Goal: Transaction & Acquisition: Purchase product/service

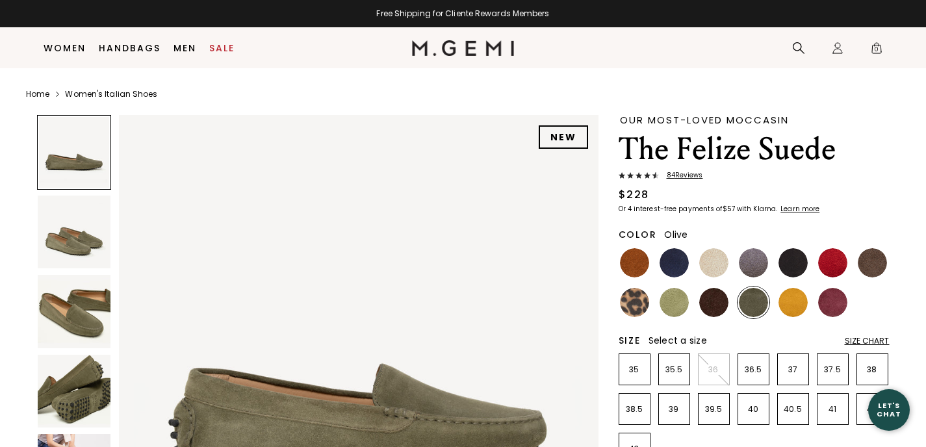
scroll to position [112, 0]
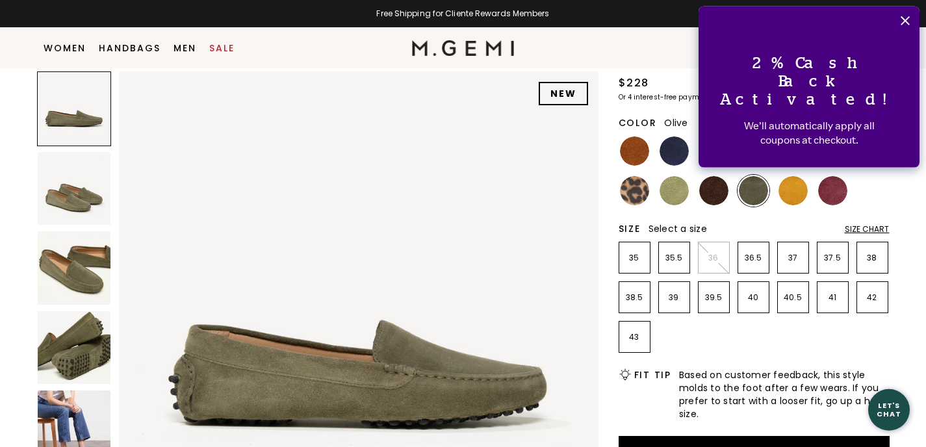
click at [853, 224] on div "Size Chart" at bounding box center [866, 229] width 45 height 10
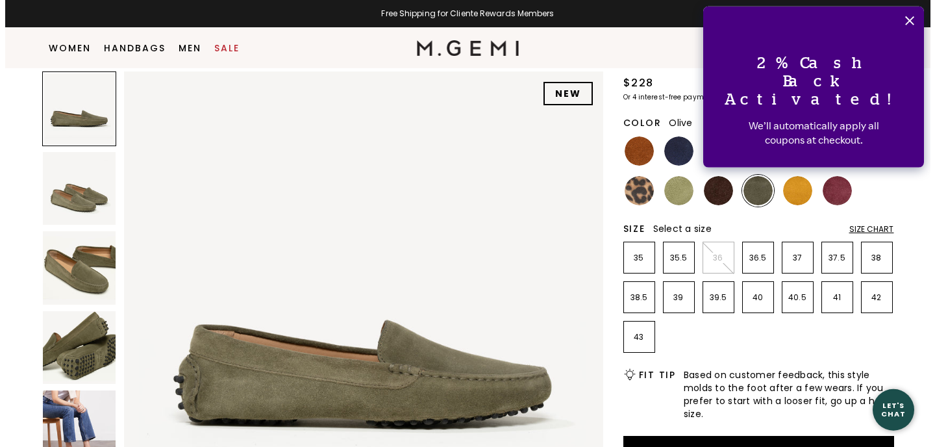
scroll to position [0, 0]
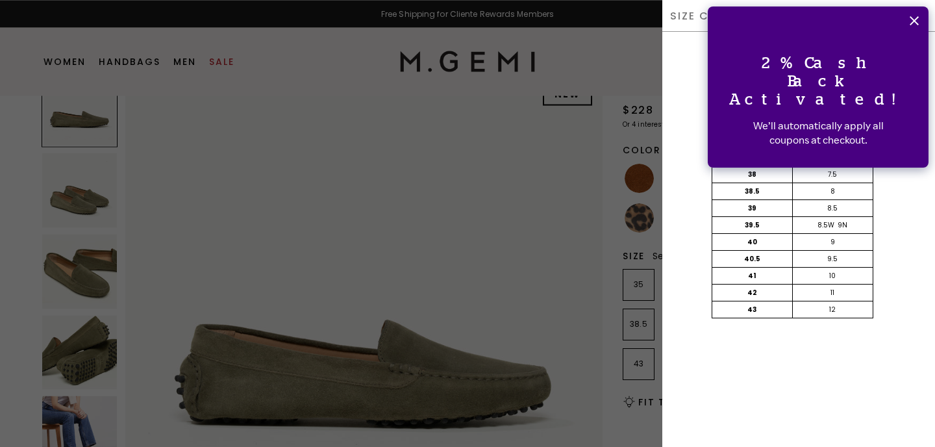
click at [914, 15] on button "Close" at bounding box center [914, 20] width 29 height 29
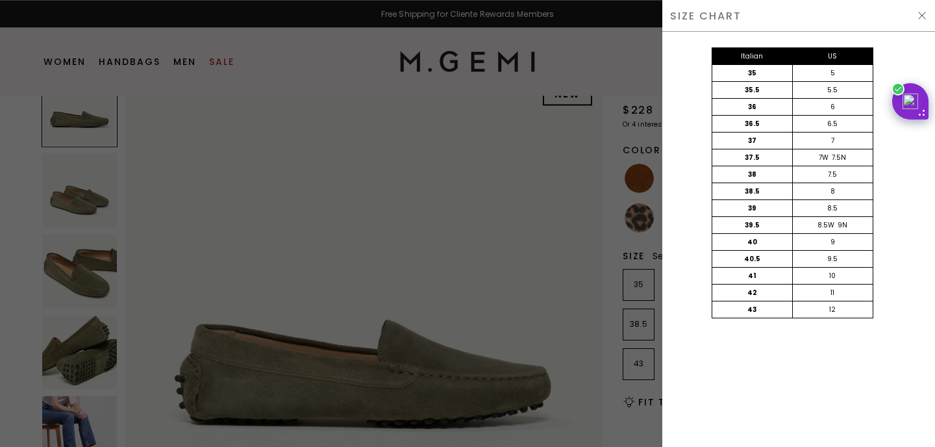
click at [620, 421] on div at bounding box center [467, 223] width 935 height 447
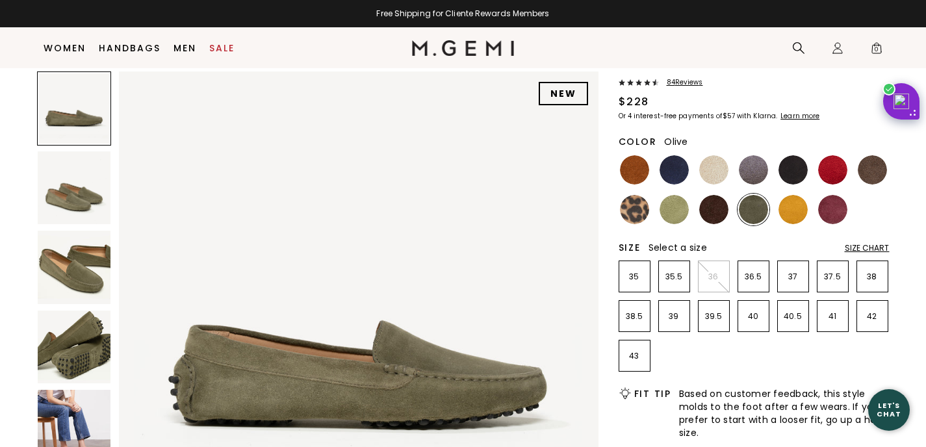
scroll to position [84, 0]
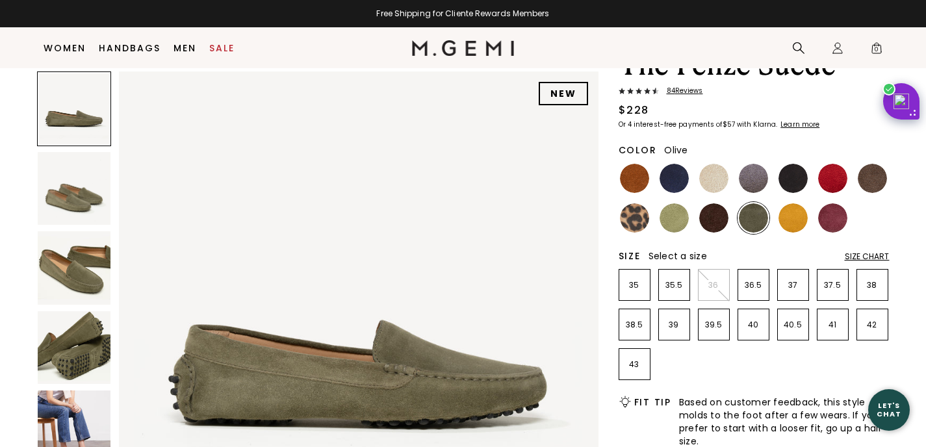
click at [855, 255] on div "Size Chart" at bounding box center [866, 256] width 45 height 10
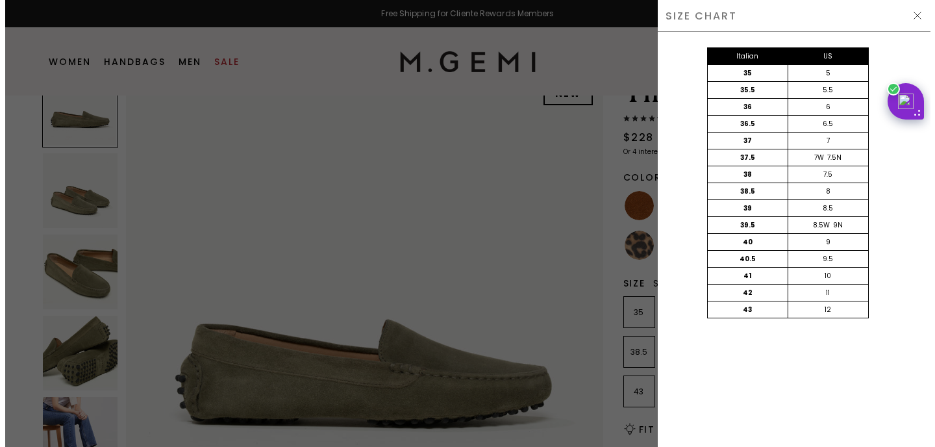
scroll to position [0, 0]
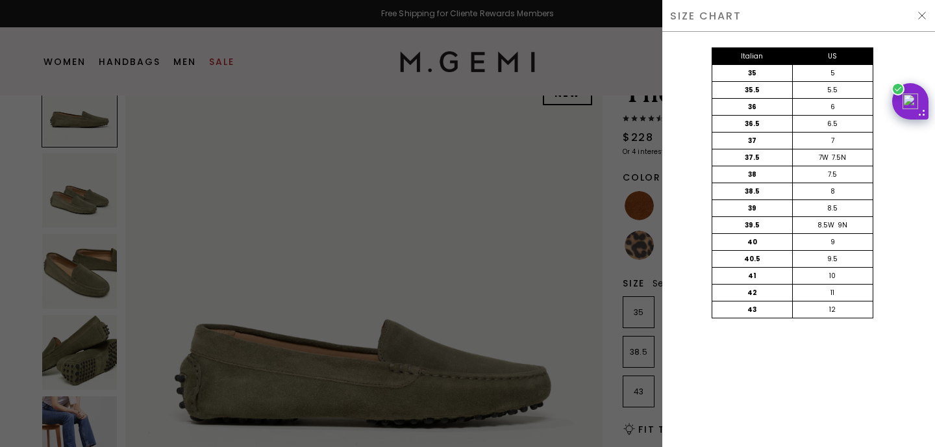
click at [609, 189] on div at bounding box center [467, 223] width 935 height 447
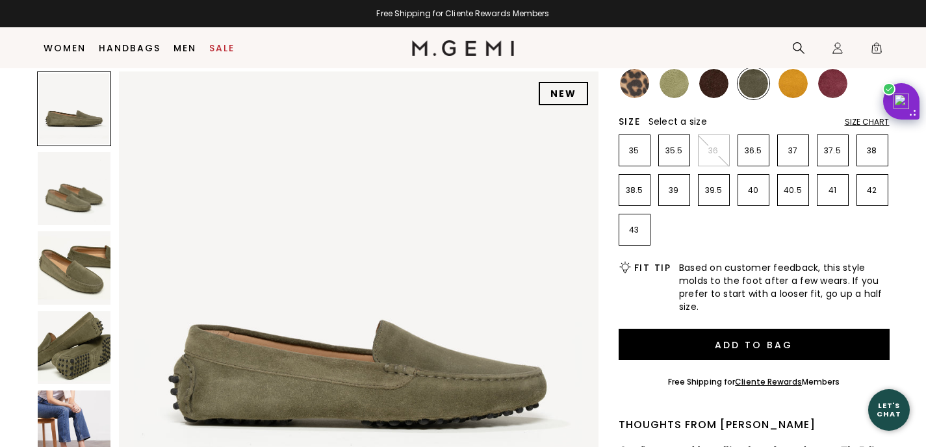
scroll to position [120, 0]
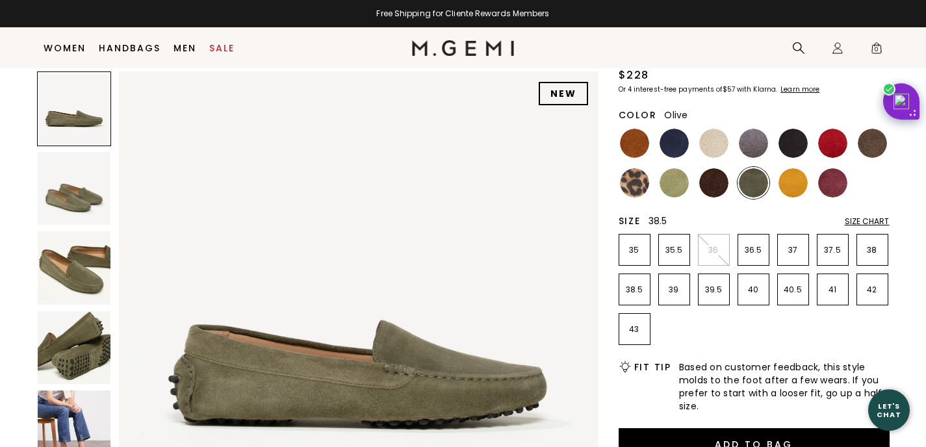
click at [635, 294] on p "38.5" at bounding box center [634, 290] width 31 height 10
click at [863, 224] on div "Size Chart" at bounding box center [866, 221] width 45 height 10
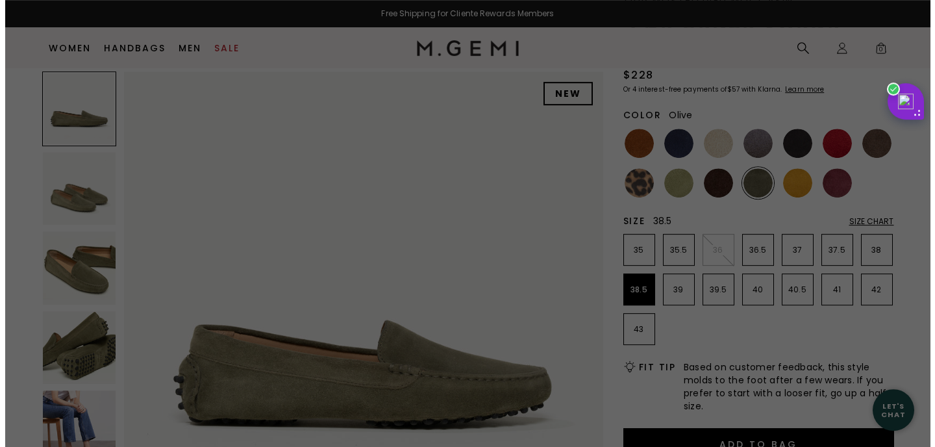
scroll to position [0, 0]
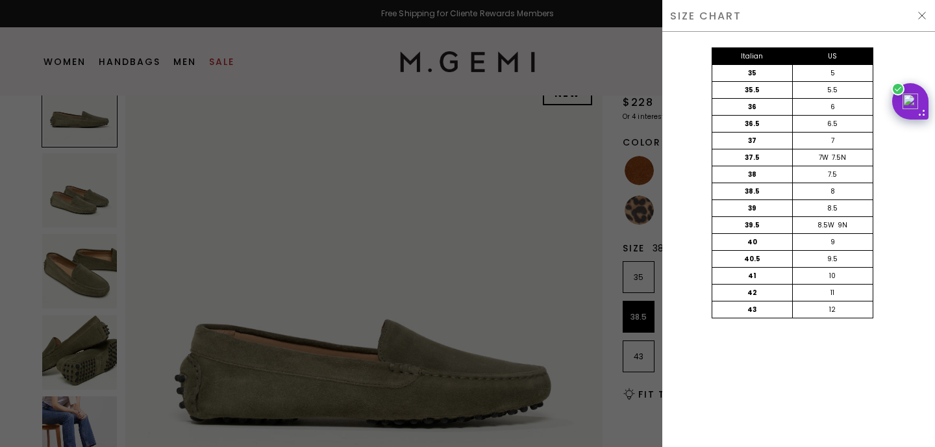
click at [920, 10] on div "SIZE CHART" at bounding box center [799, 16] width 273 height 32
click at [922, 16] on img at bounding box center [922, 15] width 10 height 10
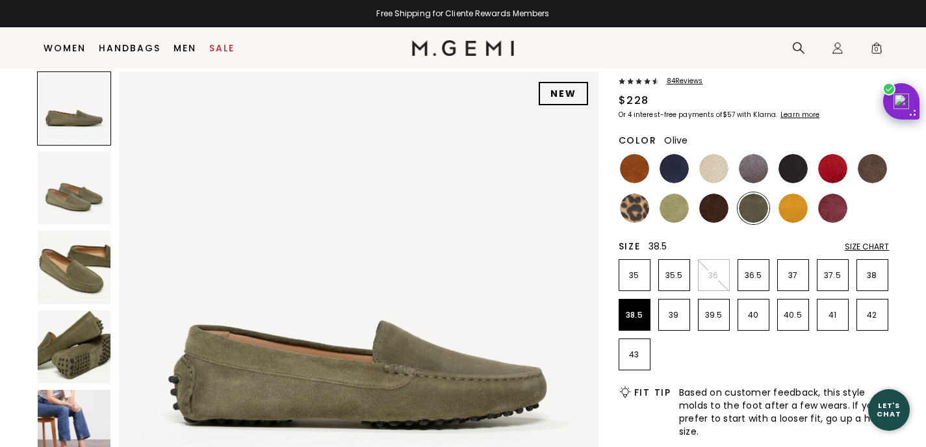
scroll to position [92, 0]
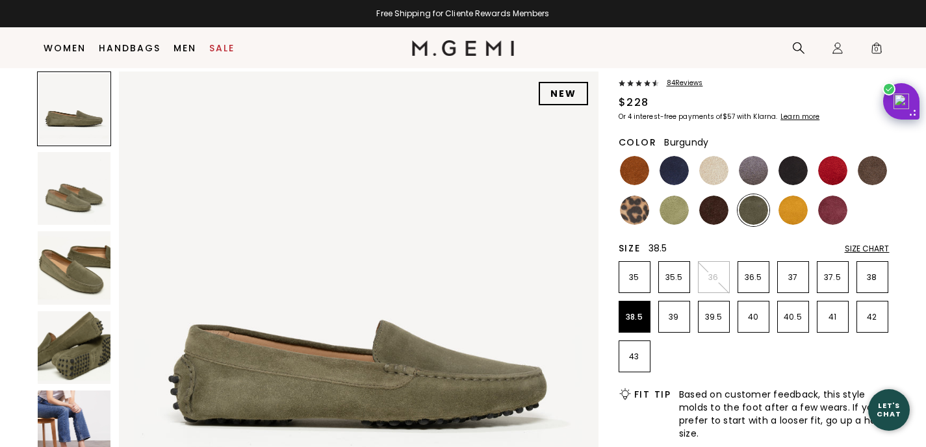
click at [831, 209] on img at bounding box center [832, 210] width 29 height 29
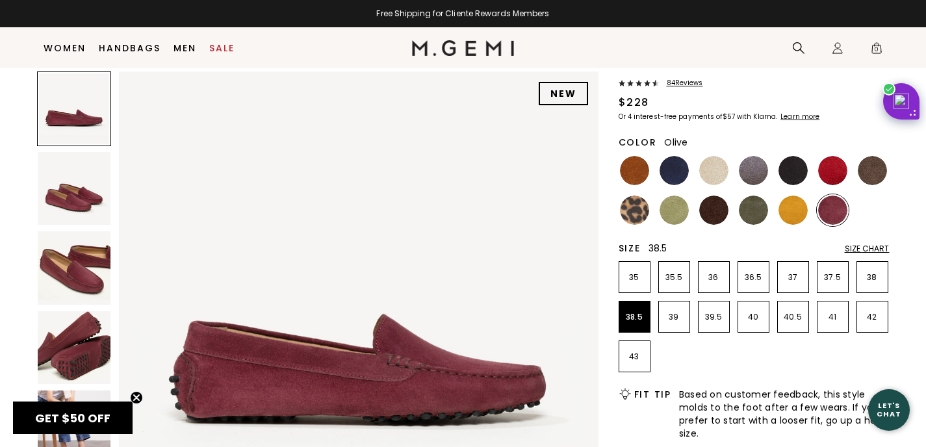
click at [750, 212] on img at bounding box center [753, 210] width 29 height 29
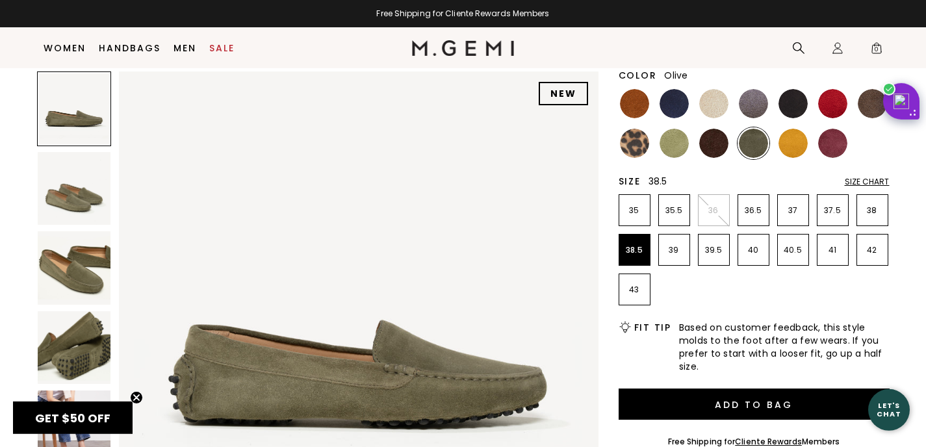
scroll to position [314, 0]
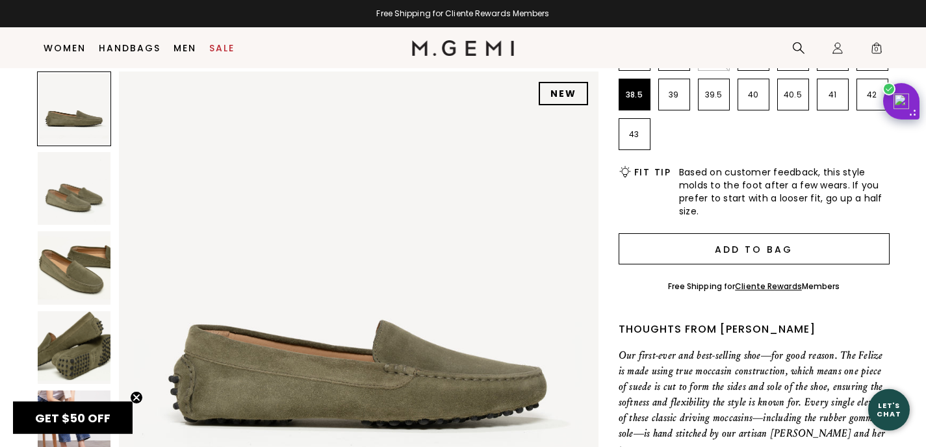
click at [707, 250] on button "Add to Bag" at bounding box center [753, 248] width 271 height 31
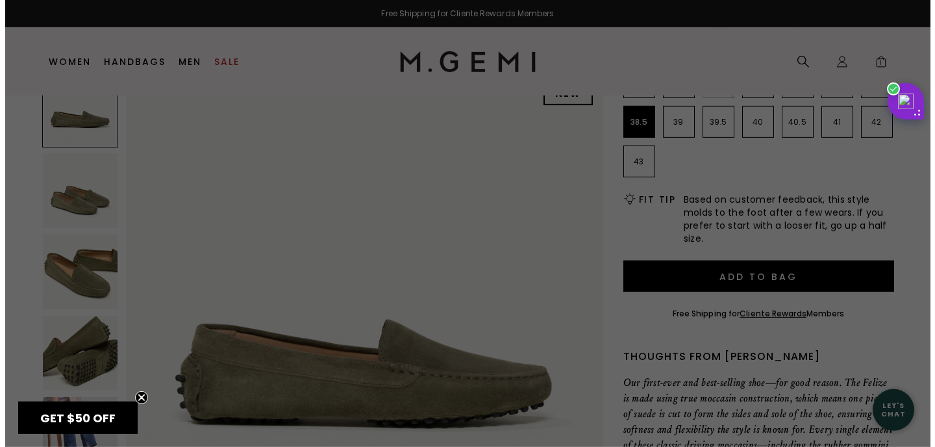
scroll to position [0, 0]
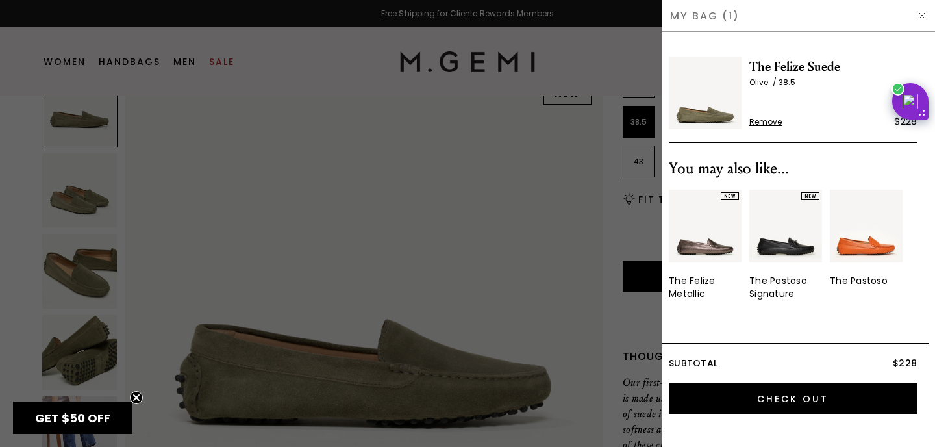
click at [438, 374] on div at bounding box center [467, 223] width 935 height 447
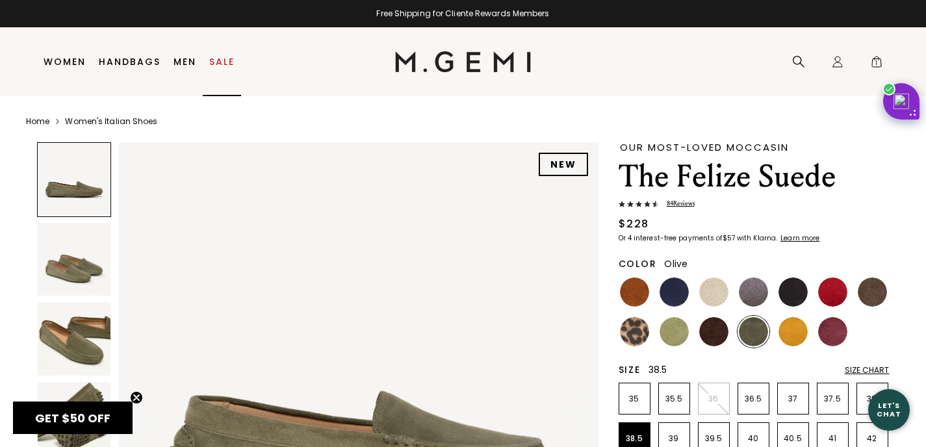
click at [221, 58] on link "Sale" at bounding box center [221, 62] width 25 height 10
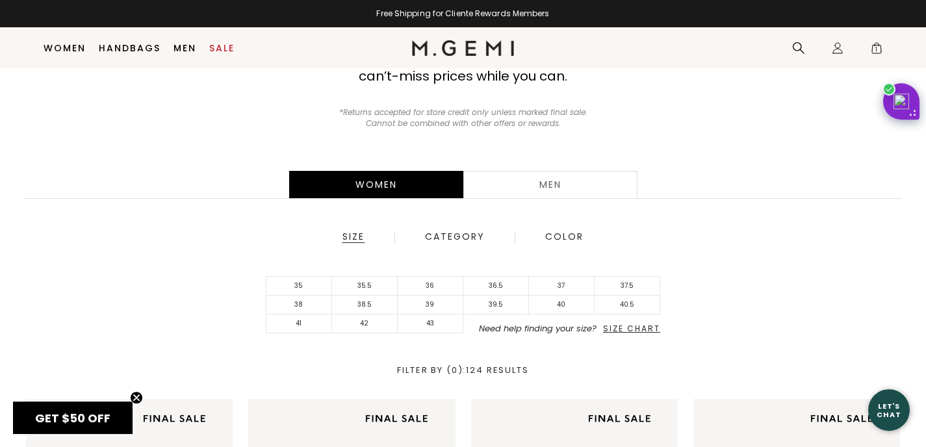
scroll to position [170, 0]
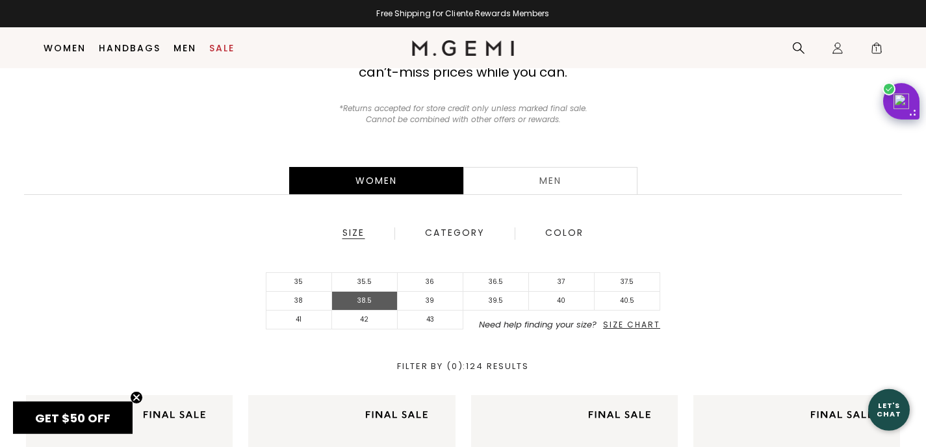
click at [356, 297] on li "38.5" at bounding box center [365, 301] width 66 height 19
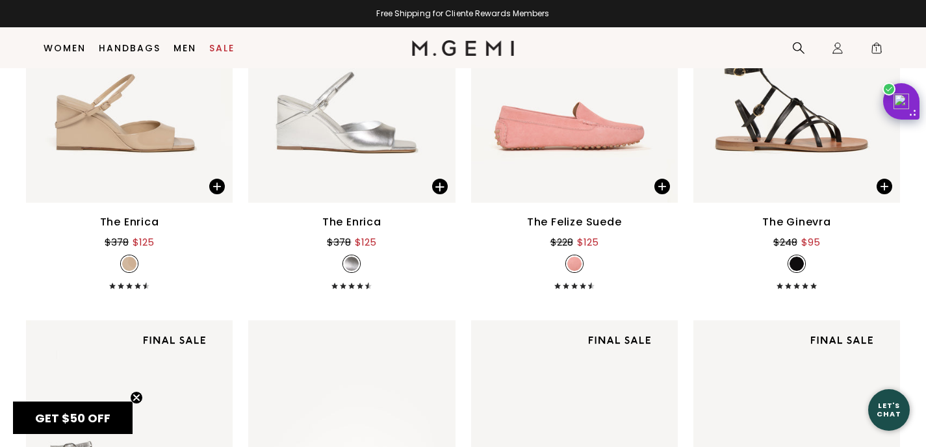
scroll to position [5583, 0]
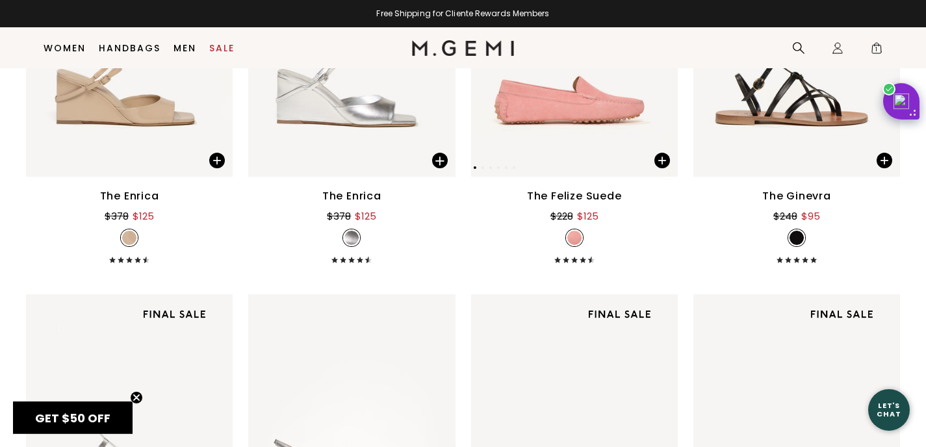
click at [570, 129] on img at bounding box center [568, 47] width 195 height 260
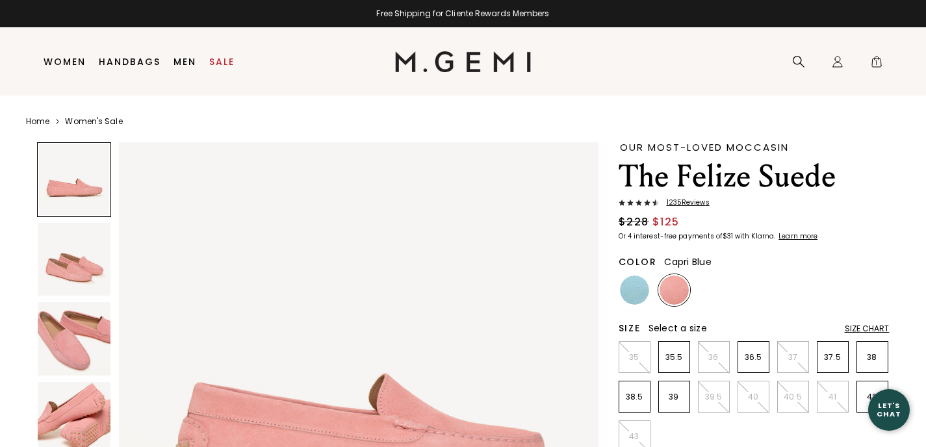
click at [628, 294] on img at bounding box center [634, 289] width 29 height 29
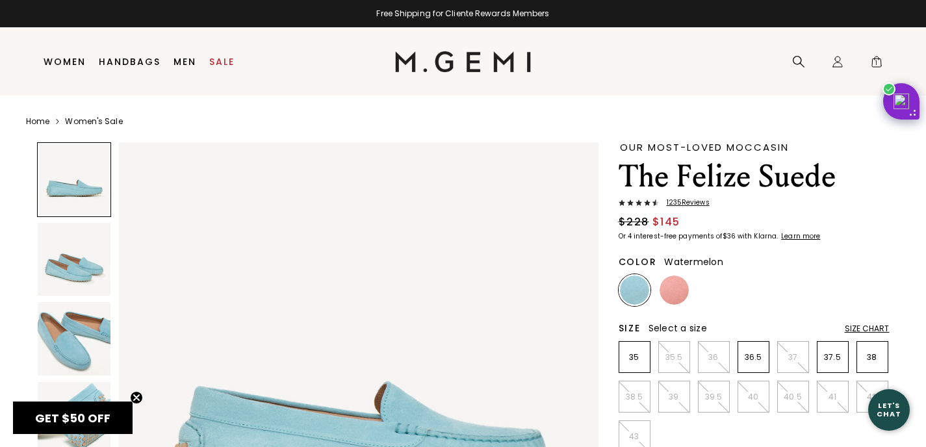
click at [677, 298] on img at bounding box center [673, 289] width 29 height 29
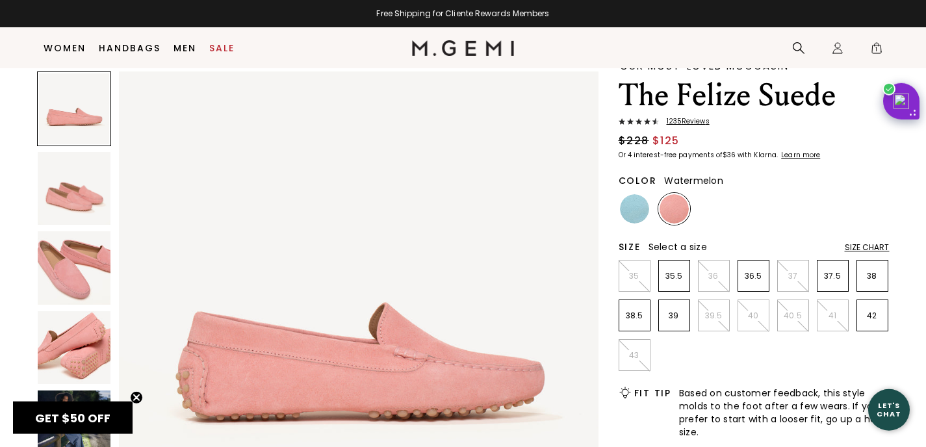
scroll to position [49, 0]
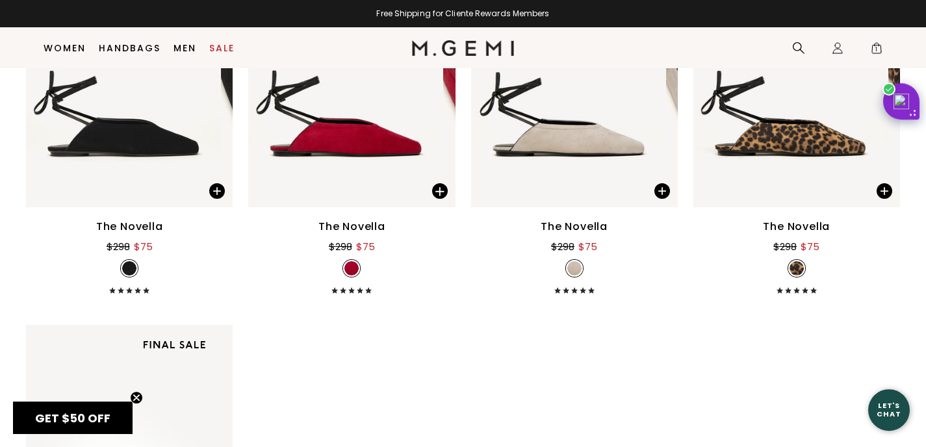
scroll to position [7023, 0]
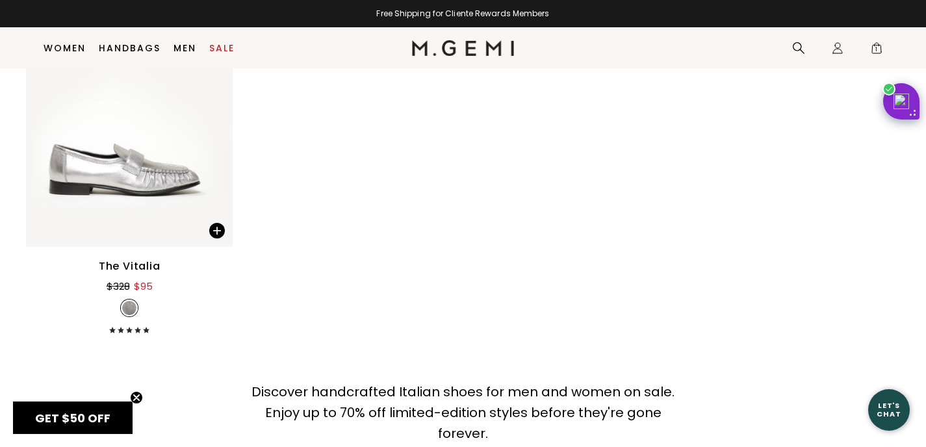
click at [71, 422] on span "GET $50 OFF" at bounding box center [72, 418] width 75 height 16
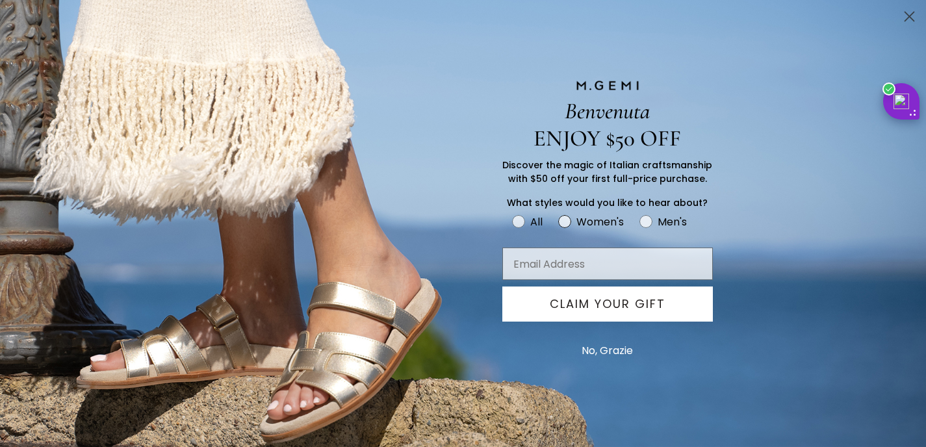
click at [566, 222] on circle "FULLSCREEN Form" at bounding box center [565, 221] width 12 height 12
click at [512, 213] on input "Women's" at bounding box center [511, 212] width 1 height 1
radio input "true"
click at [550, 260] on input "Email Address" at bounding box center [607, 263] width 210 height 32
type input "rachelgoodman1121@gmail.com"
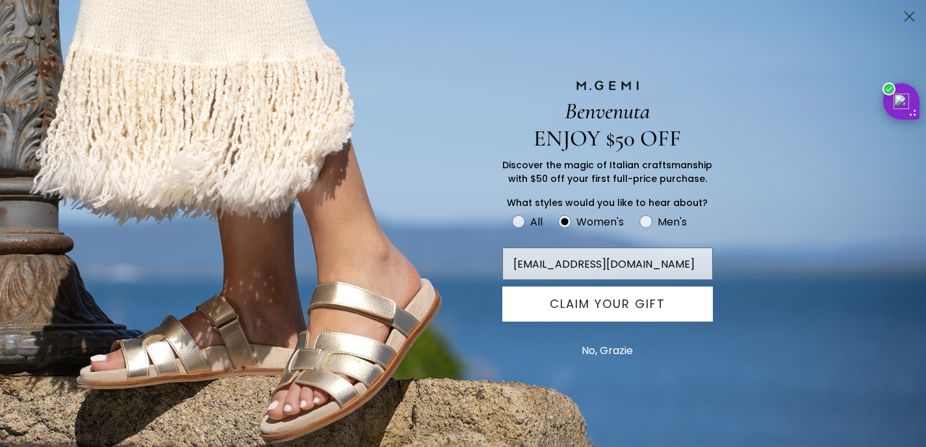
click at [574, 307] on button "CLAIM YOUR GIFT" at bounding box center [607, 303] width 210 height 35
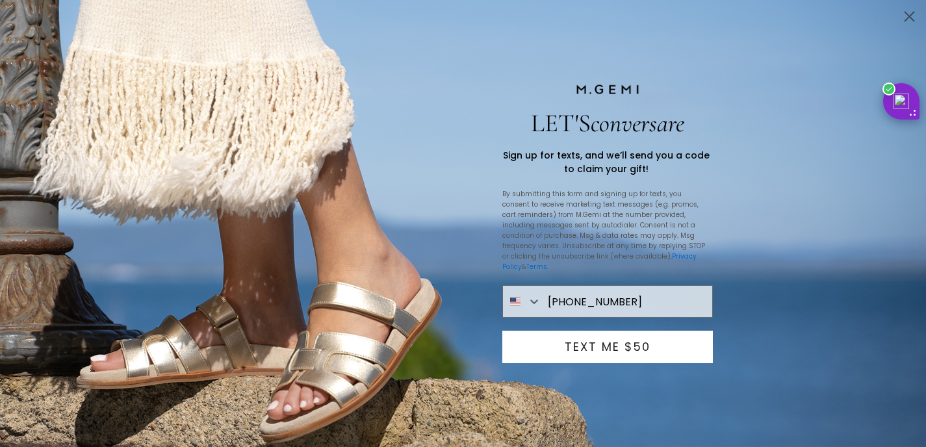
type input "303-915-5303"
click at [602, 346] on button "TEXT ME $50" at bounding box center [607, 347] width 210 height 32
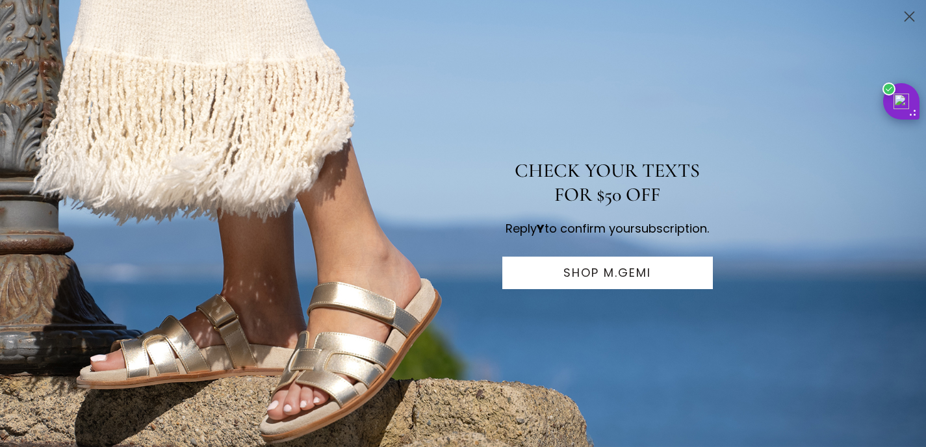
click at [612, 289] on button "SHOP M.GEMI" at bounding box center [607, 273] width 210 height 32
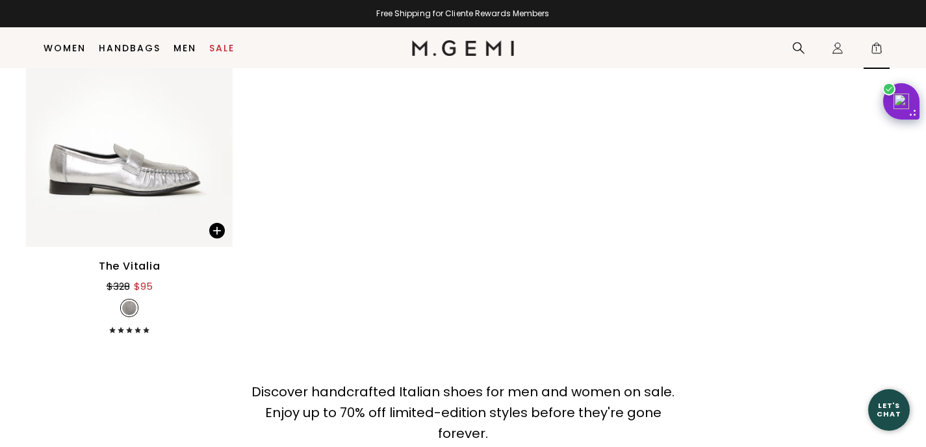
click at [874, 48] on span "1" at bounding box center [876, 50] width 13 height 13
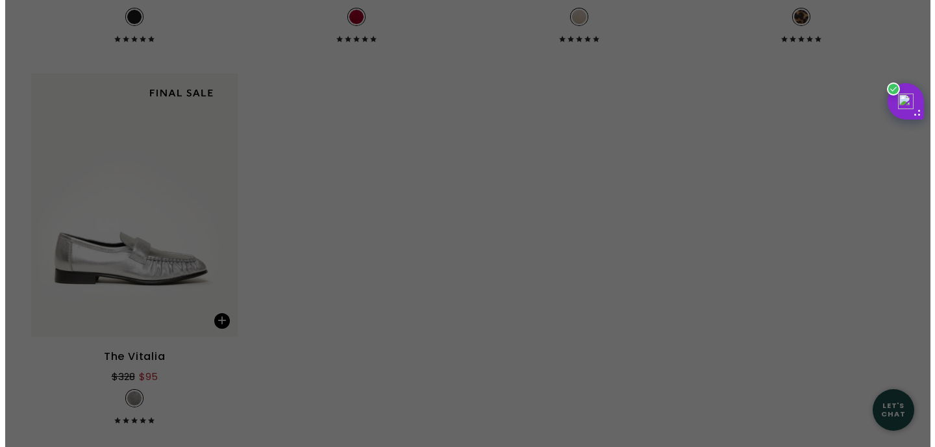
scroll to position [0, 0]
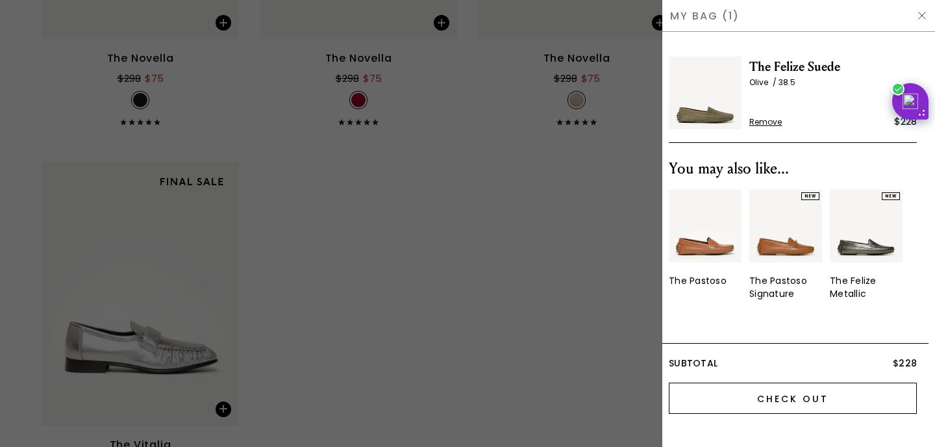
click at [775, 403] on input "Check Out" at bounding box center [793, 398] width 248 height 31
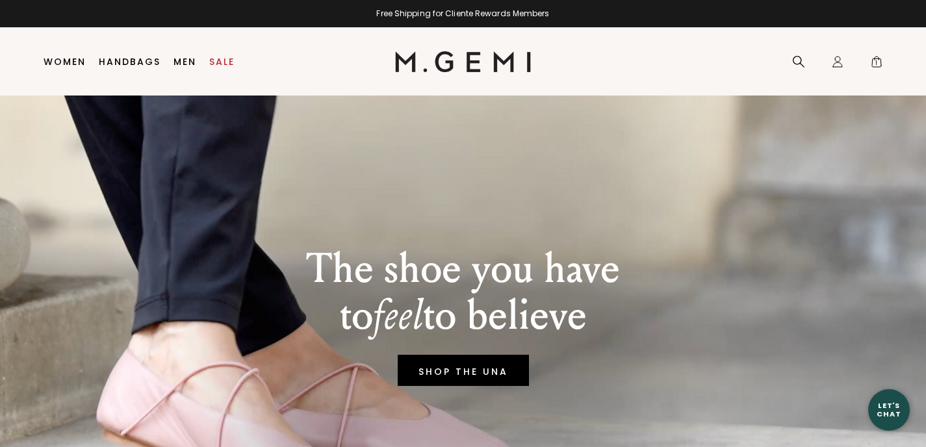
click at [496, 16] on div "Free Shipping for Cliente Rewards Members" at bounding box center [463, 13] width 926 height 10
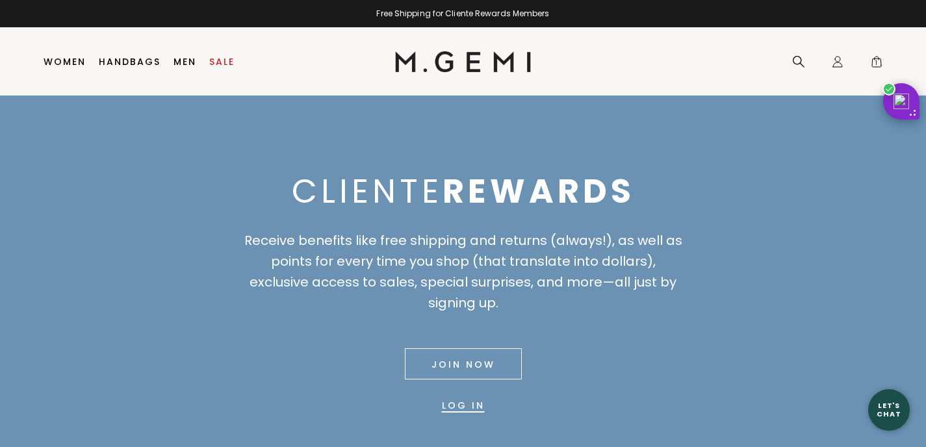
click at [461, 367] on link "Join Now" at bounding box center [463, 363] width 117 height 31
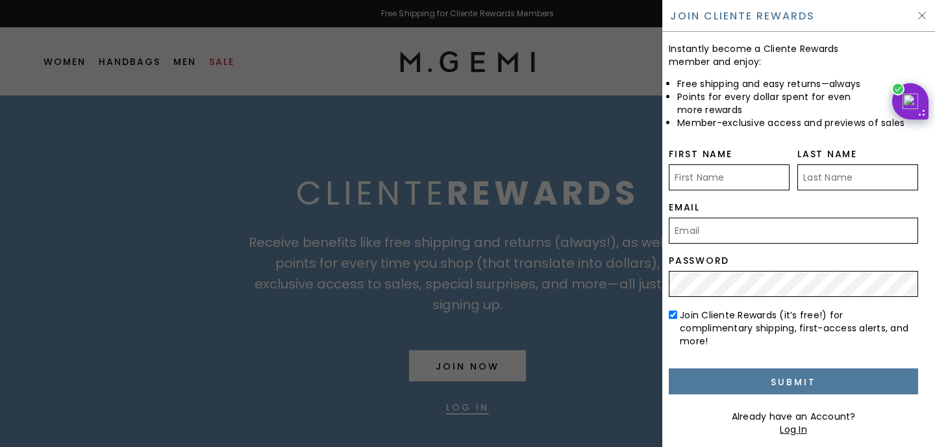
click at [703, 175] on input "First Name" at bounding box center [729, 177] width 121 height 26
type input "[PERSON_NAME]"
click at [699, 231] on input "Email" at bounding box center [793, 231] width 249 height 26
type input "[EMAIL_ADDRESS][DOMAIN_NAME]"
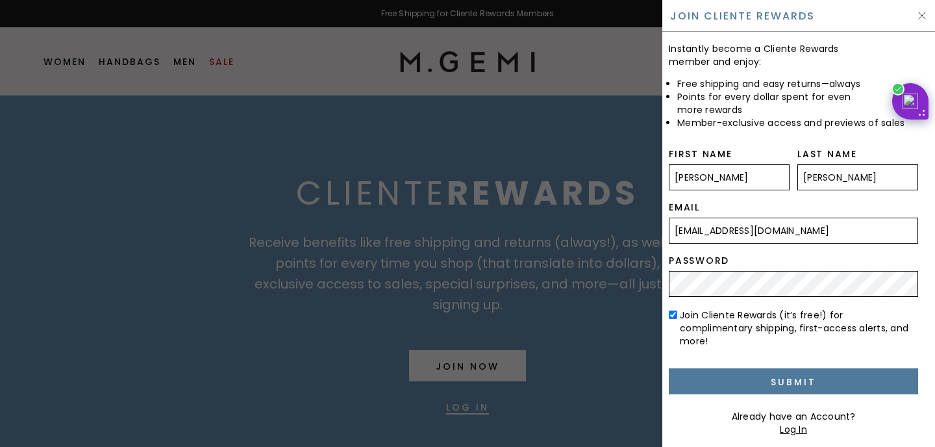
click at [696, 410] on div "Already have an Account?" at bounding box center [793, 416] width 249 height 13
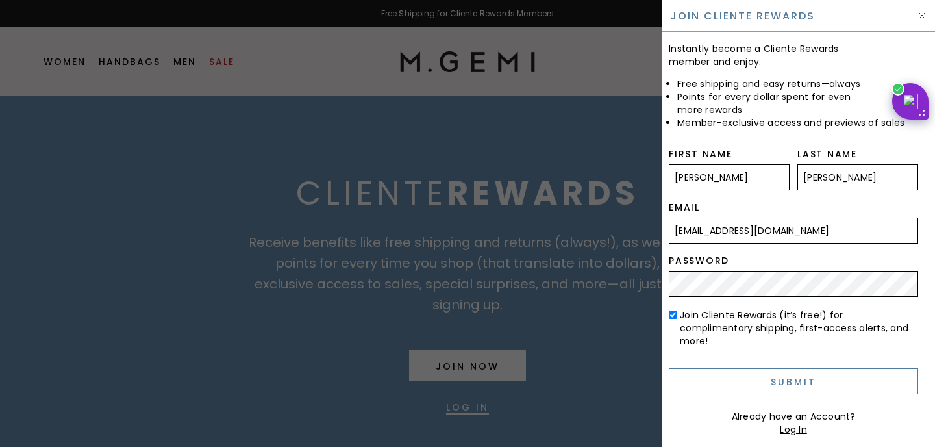
click at [715, 368] on input "Submit" at bounding box center [793, 381] width 249 height 26
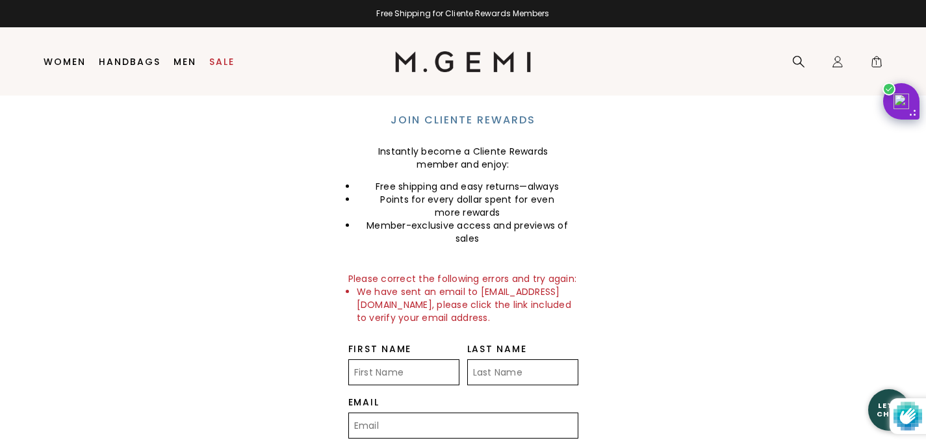
click at [455, 58] on img at bounding box center [463, 61] width 136 height 21
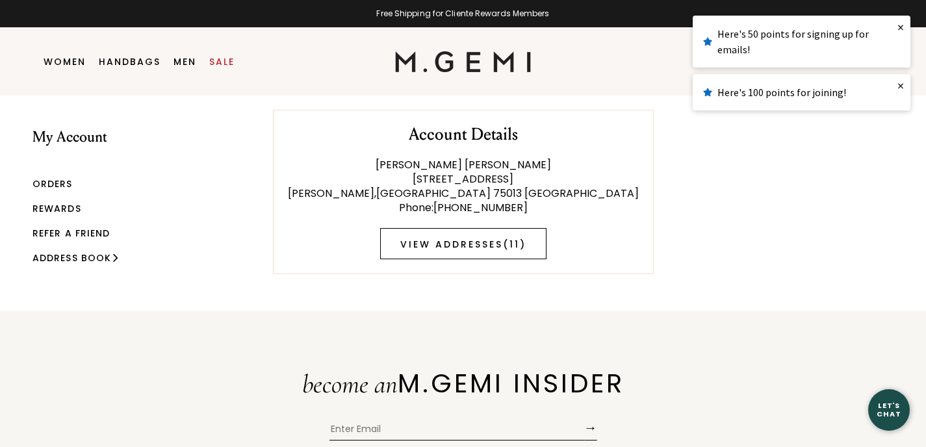
click at [453, 250] on link "View Addresses ( 11 )" at bounding box center [463, 243] width 166 height 31
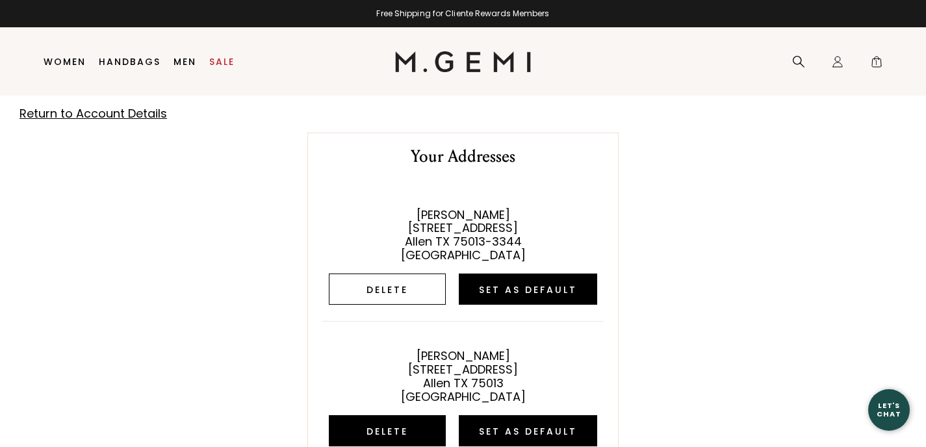
click at [406, 292] on button "Delete" at bounding box center [387, 288] width 117 height 31
click at [374, 292] on button "Delete" at bounding box center [387, 288] width 117 height 31
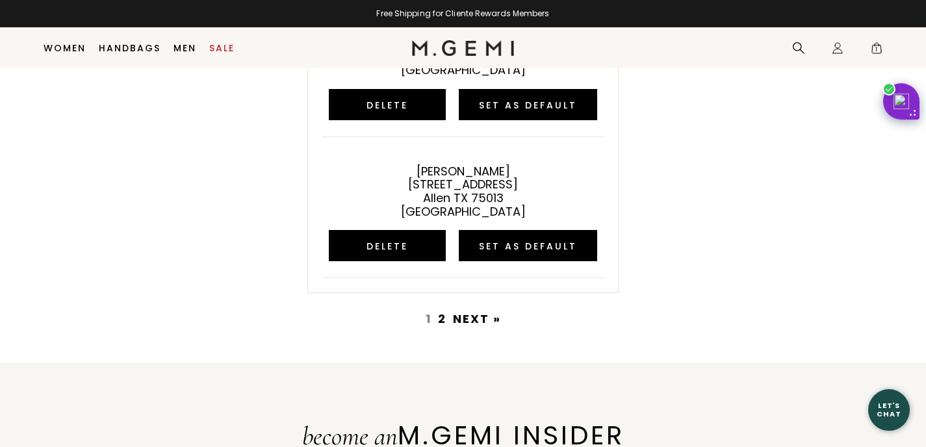
scroll to position [732, 0]
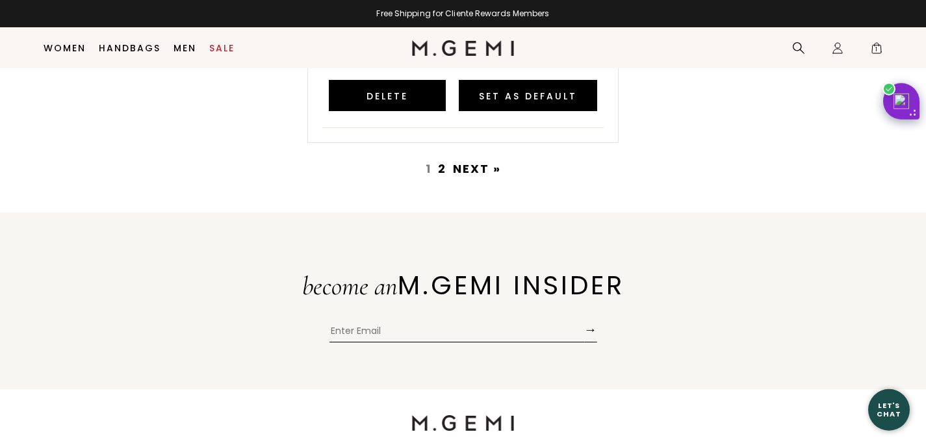
click at [468, 166] on link "Next »" at bounding box center [477, 168] width 48 height 16
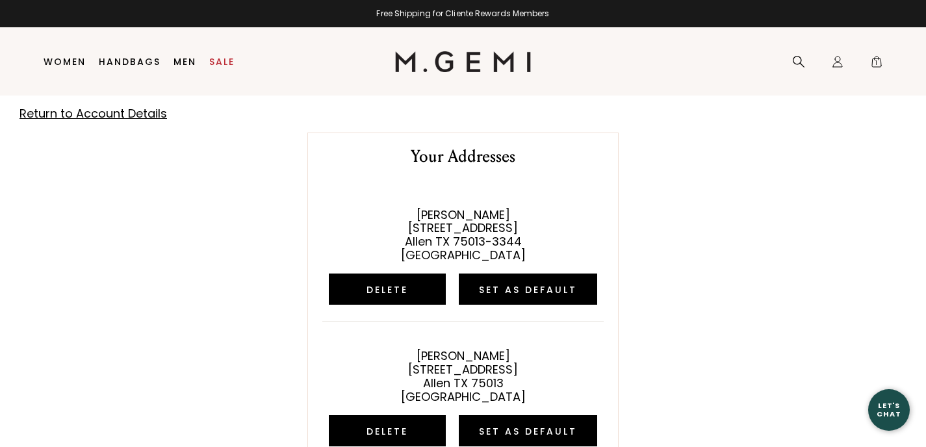
click at [79, 114] on link "Return to Account Details" at bounding box center [92, 113] width 147 height 16
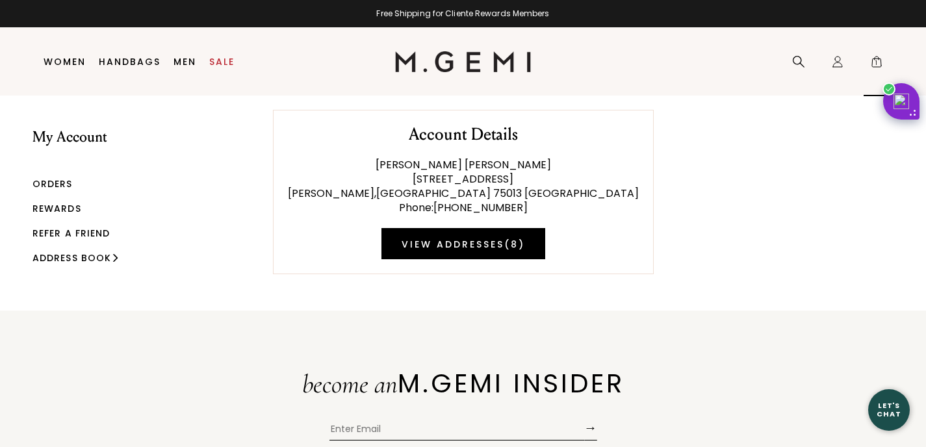
click at [872, 60] on span "1" at bounding box center [876, 64] width 13 height 13
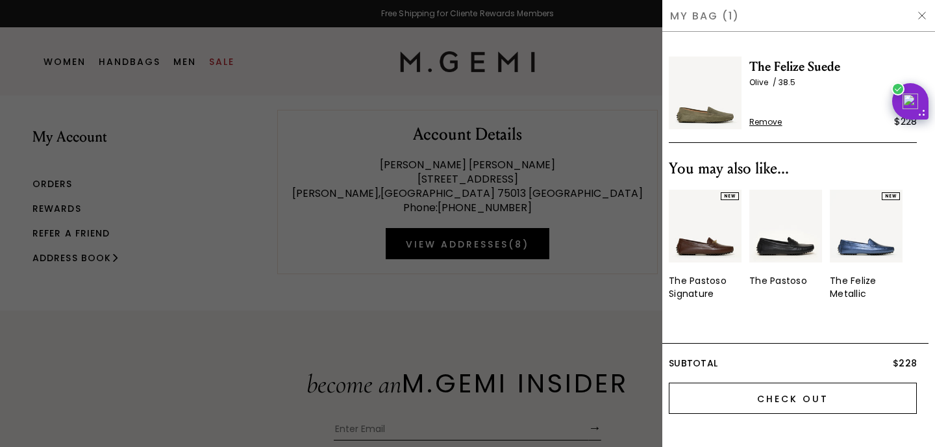
click at [812, 401] on input "Check Out" at bounding box center [793, 398] width 248 height 31
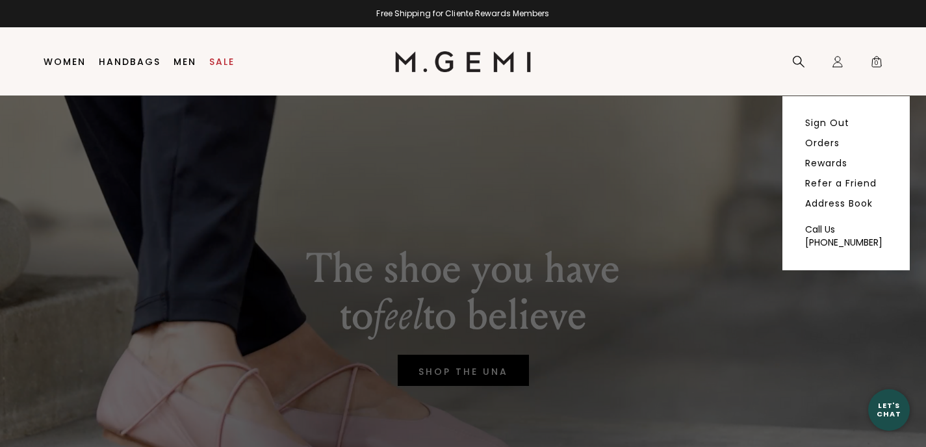
click at [833, 70] on div "Icons/20x20/profile@2x Sign Out Orders Rewards Refer a Friend Address Book Call…" at bounding box center [837, 62] width 26 height 68
click at [812, 147] on link "Orders" at bounding box center [822, 143] width 34 height 12
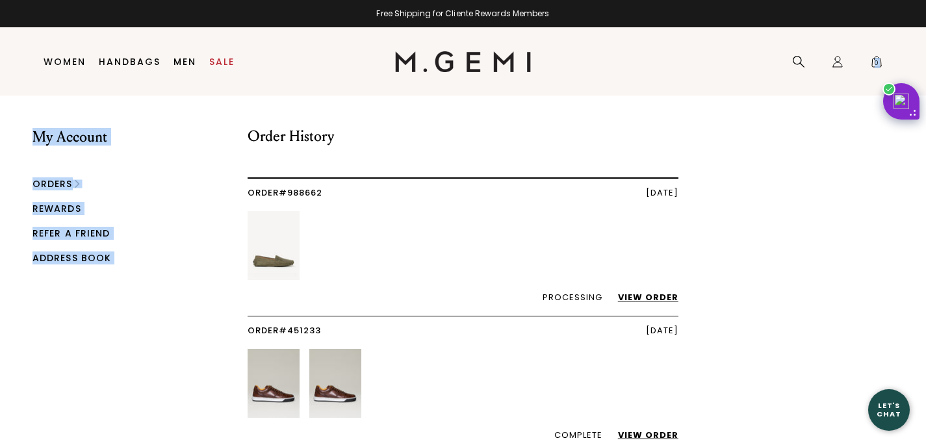
drag, startPoint x: 924, startPoint y: 87, endPoint x: 929, endPoint y: 118, distance: 30.9
click at [925, 118] on html "in available credit Go Back Skip to content Free Shipping for Cliente Rewards M…" at bounding box center [463, 223] width 926 height 447
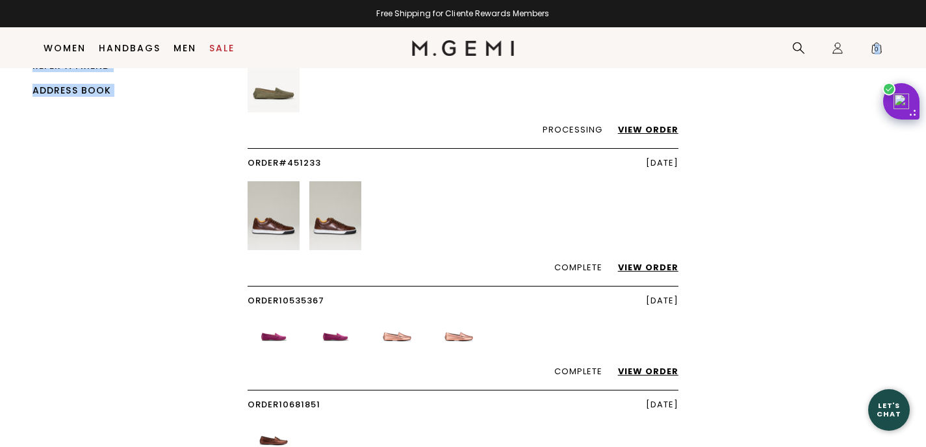
scroll to position [216, 0]
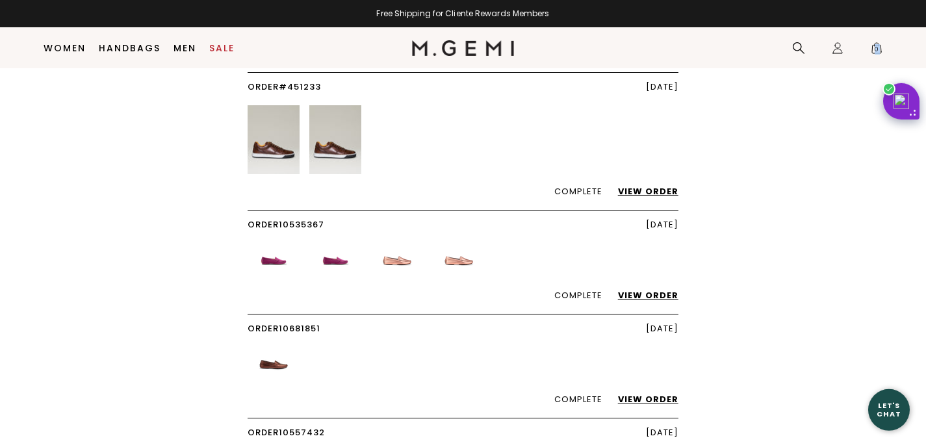
click at [667, 294] on link "View Order" at bounding box center [641, 295] width 73 height 12
